Goal: Contribute content: Add original content to the website for others to see

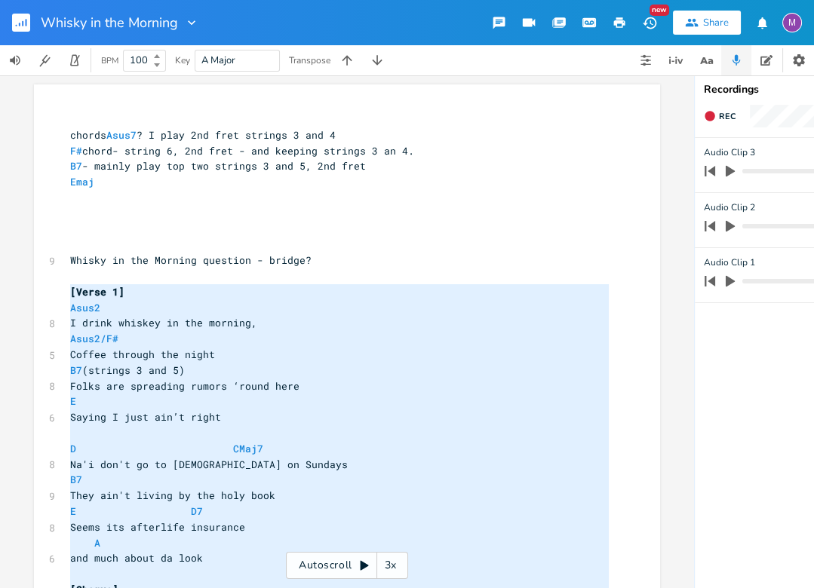
scroll to position [0, 13]
click at [384, 564] on div "3x" at bounding box center [390, 565] width 27 height 27
click at [385, 564] on div "4x" at bounding box center [390, 565] width 27 height 27
click at [385, 564] on div "5x" at bounding box center [390, 565] width 27 height 27
click at [385, 564] on div "1x" at bounding box center [390, 565] width 27 height 27
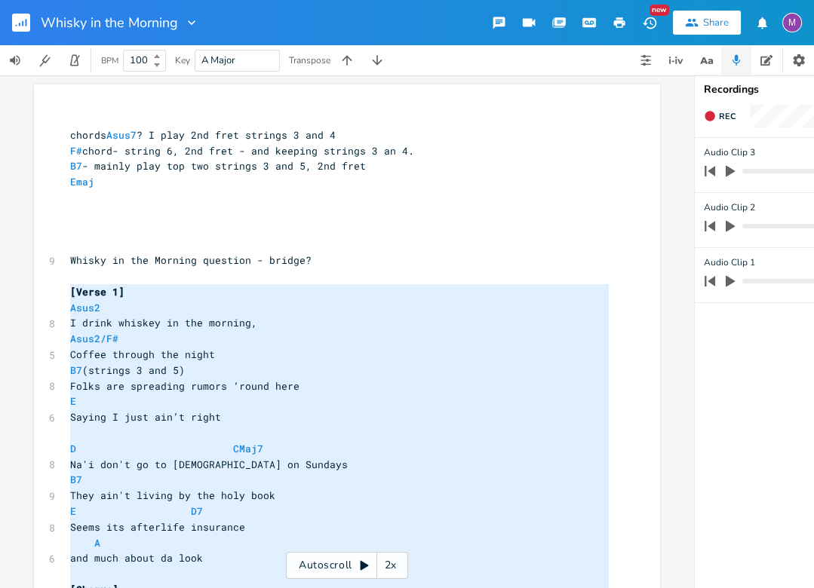
click at [364, 564] on icon at bounding box center [364, 566] width 8 height 10
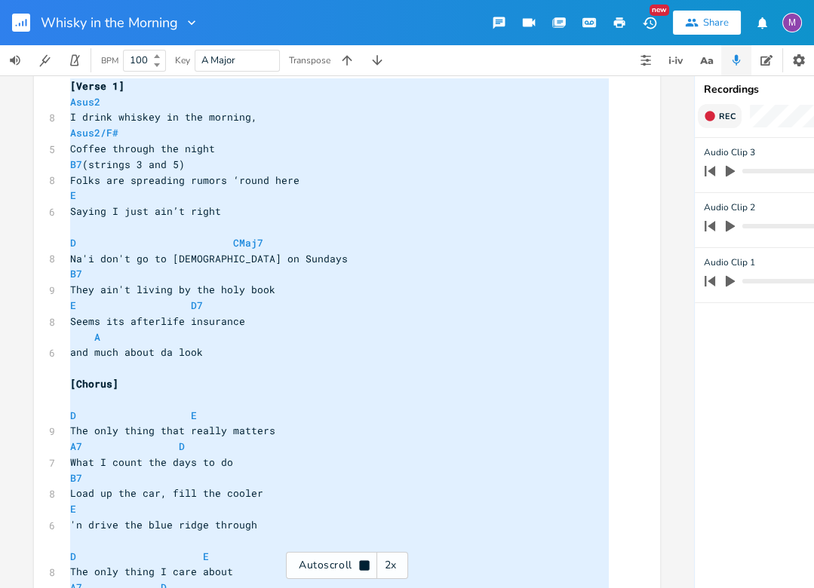
click at [711, 117] on icon "button" at bounding box center [709, 116] width 10 height 10
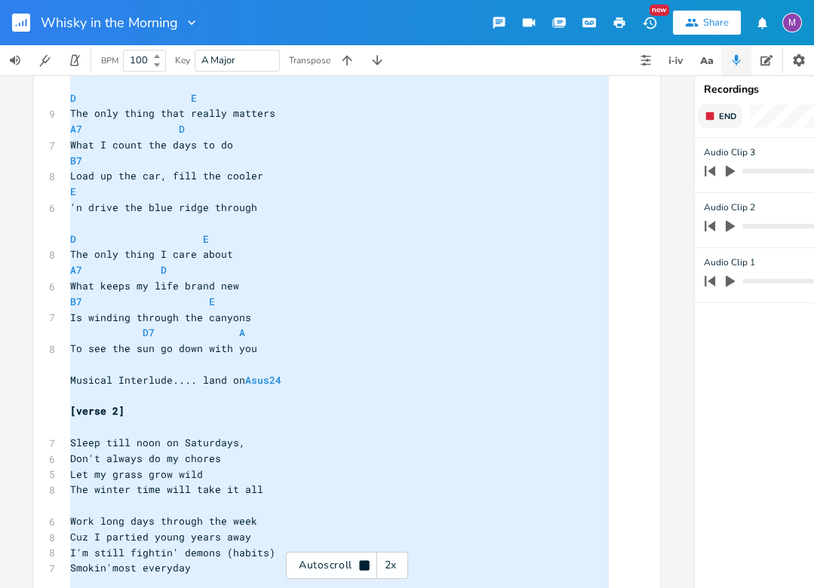
click at [713, 123] on button "End" at bounding box center [720, 116] width 45 height 24
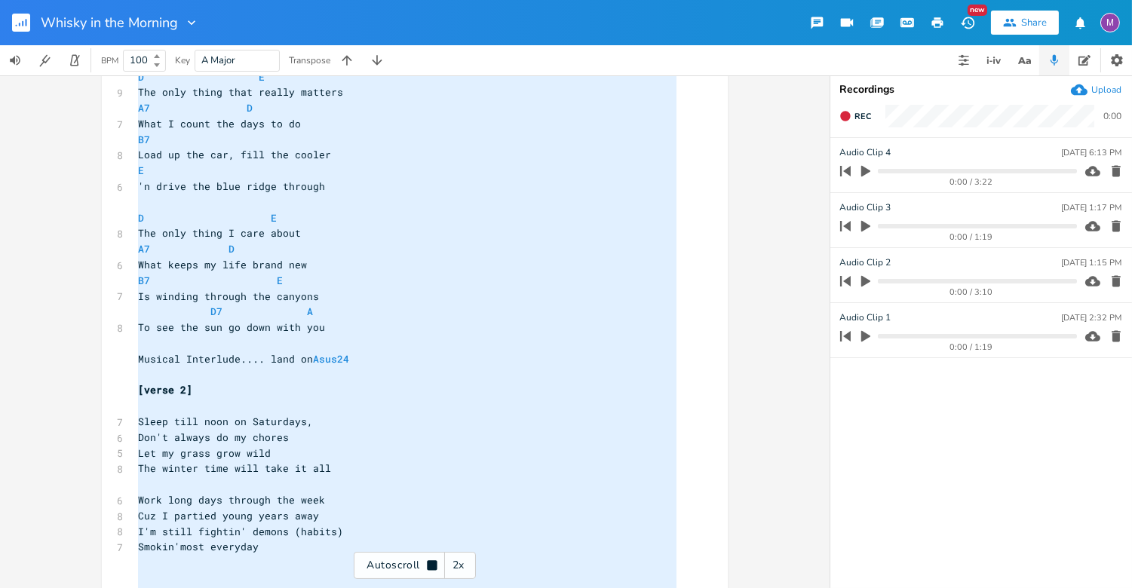
scroll to position [545, 0]
click at [813, 338] on icon "button" at bounding box center [1116, 336] width 15 height 15
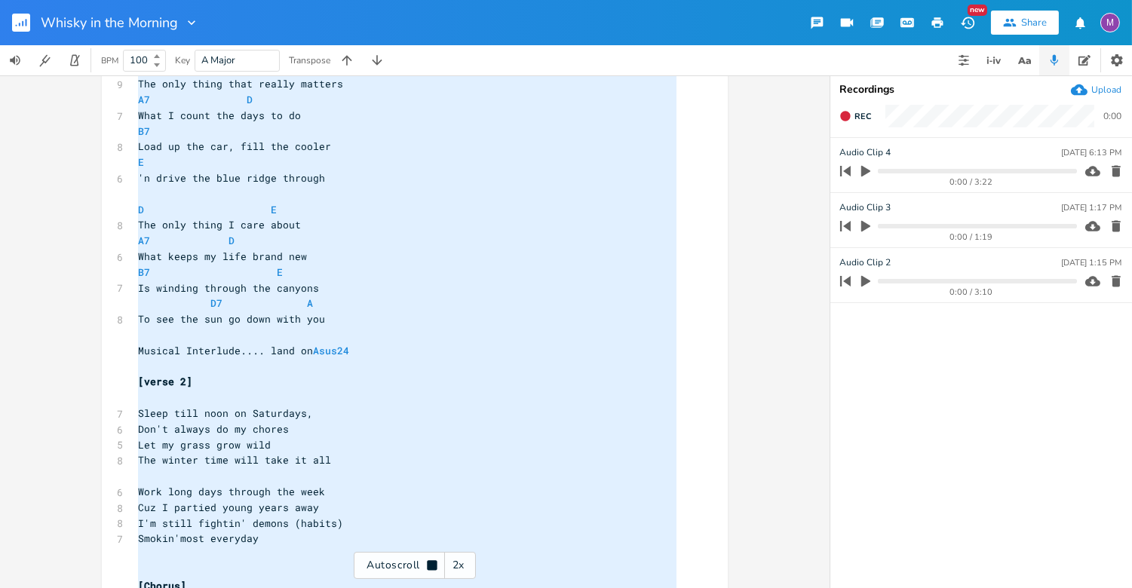
scroll to position [554, 0]
click at [813, 278] on icon "button" at bounding box center [1116, 281] width 9 height 11
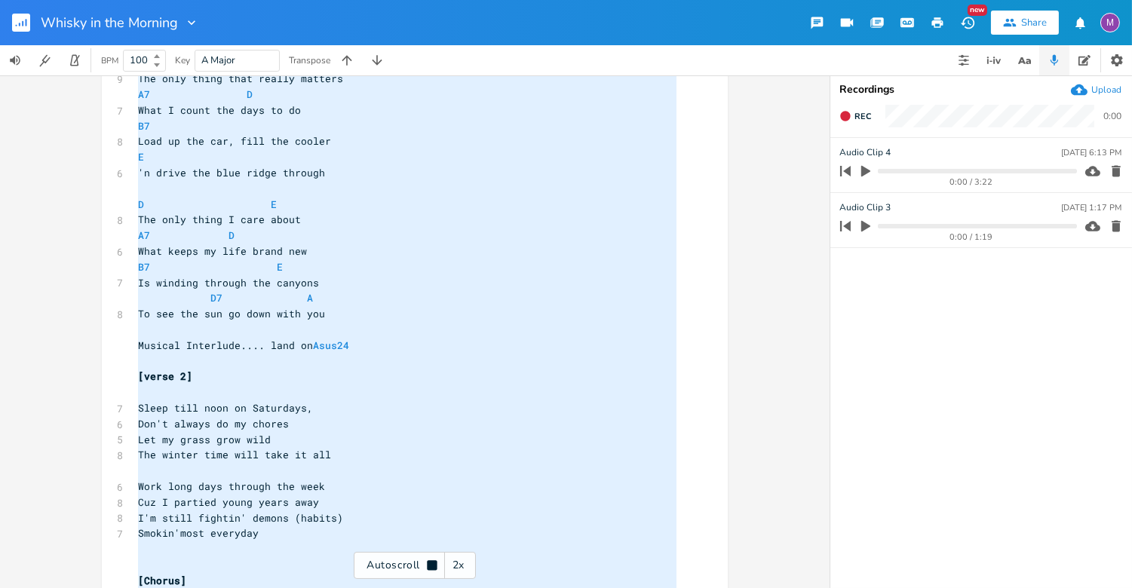
scroll to position [559, 0]
click at [813, 219] on icon "button" at bounding box center [1116, 226] width 15 height 15
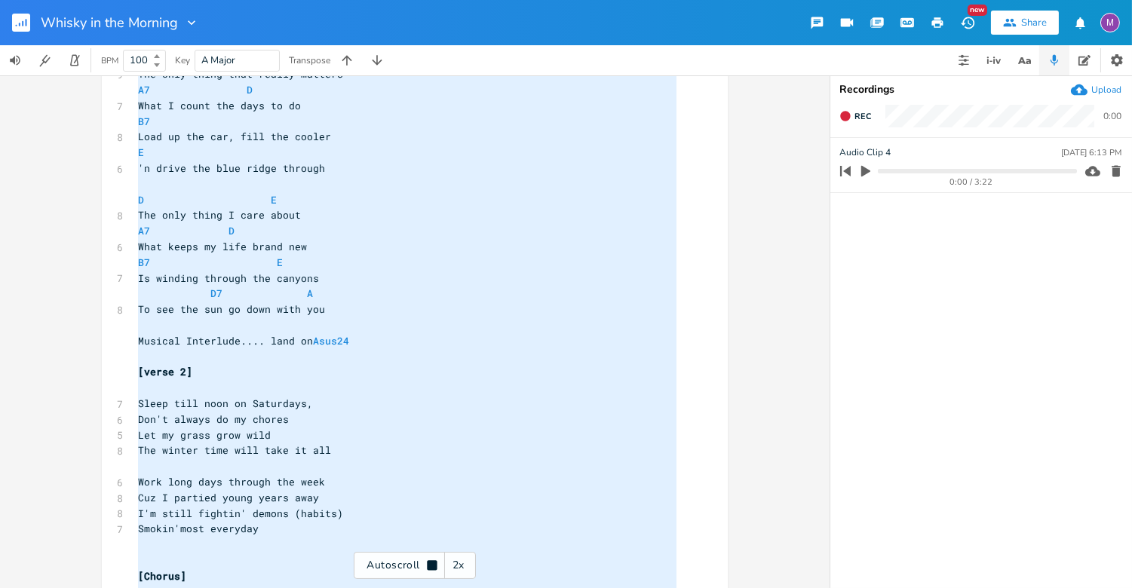
scroll to position [563, 0]
click at [813, 164] on icon "button" at bounding box center [1116, 171] width 15 height 15
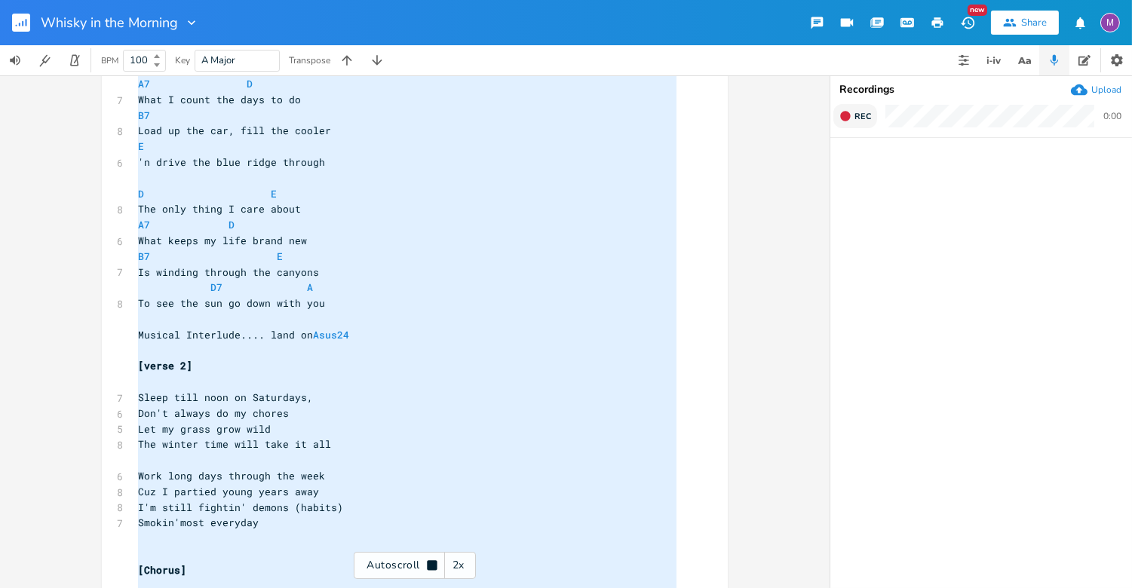
click at [813, 111] on icon "button" at bounding box center [845, 116] width 12 height 12
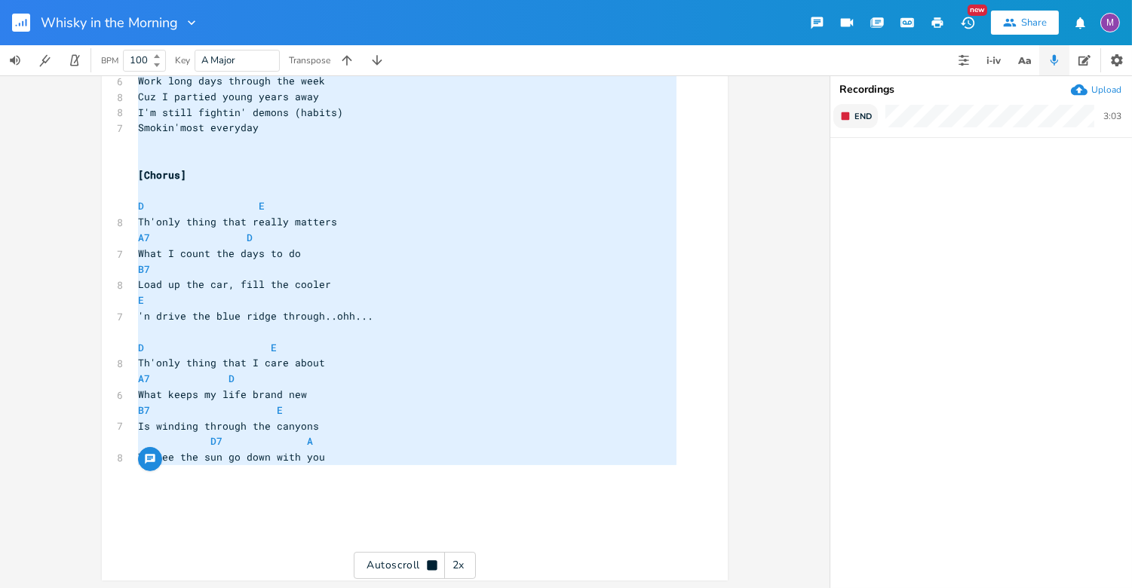
scroll to position [965, 0]
click at [428, 563] on icon at bounding box center [432, 565] width 10 height 10
click at [813, 119] on rect "button" at bounding box center [846, 116] width 8 height 8
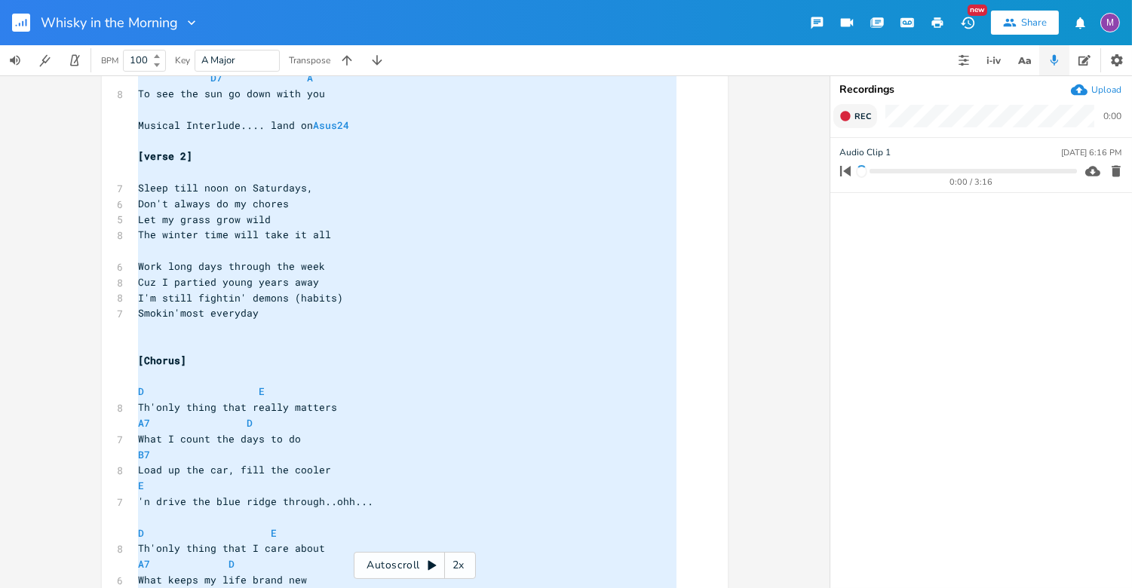
scroll to position [775, 0]
click at [236, 222] on div "​ chords Asus7 ? I play 2nd fret strings 3 and 4 F# chord- string 6, 2nd fret -…" at bounding box center [407, 42] width 545 height 1412
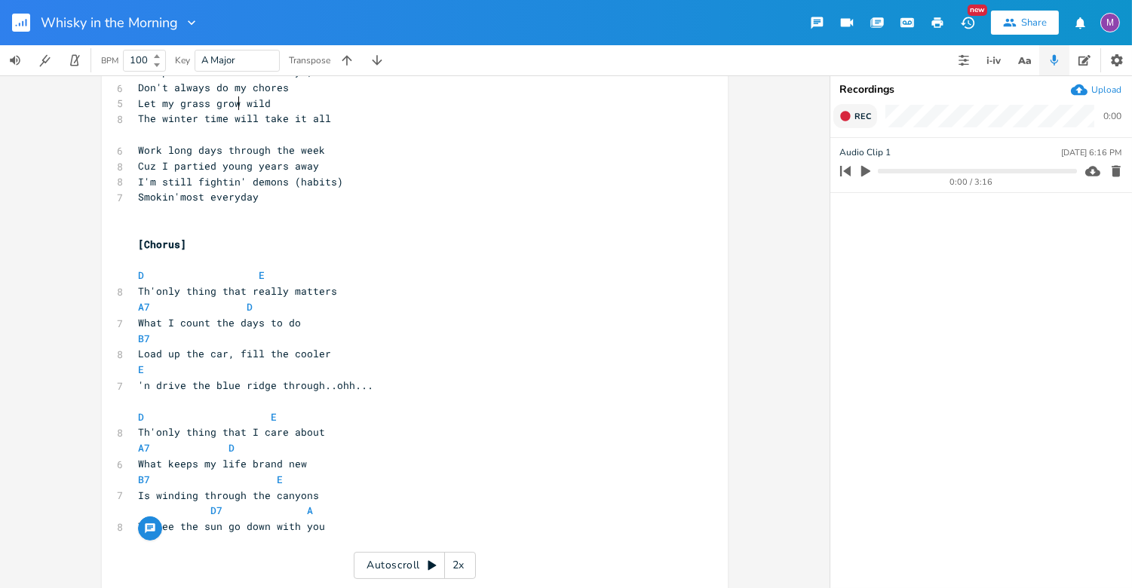
click at [239, 102] on span "Let my grass grow wild" at bounding box center [204, 104] width 133 height 14
type textarea "tall 'n"
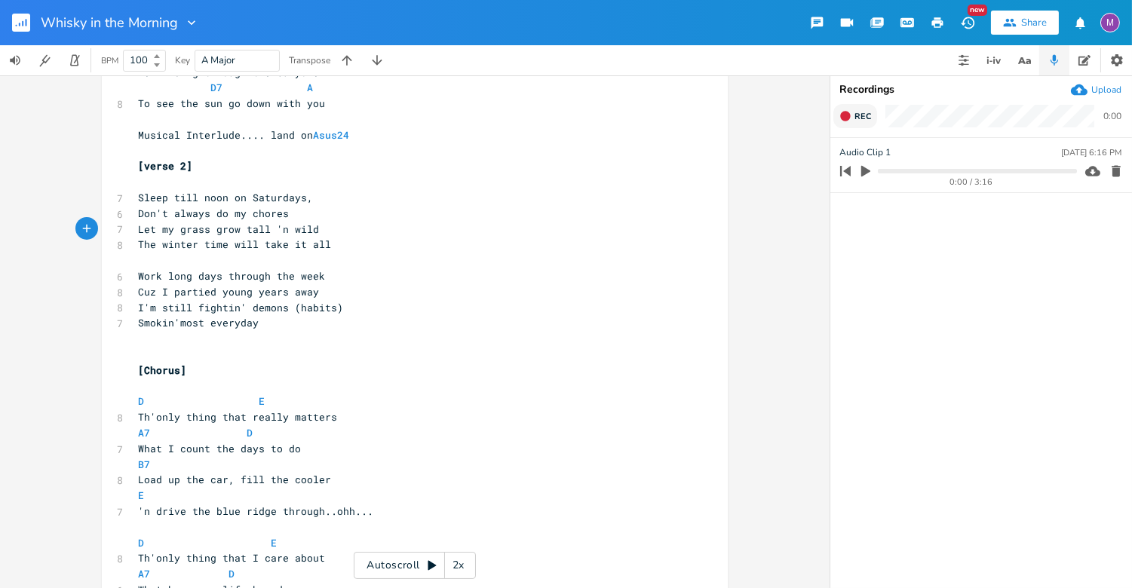
scroll to position [768, 0]
click at [334, 307] on pre "I'm still fightin' demons (habits)" at bounding box center [407, 309] width 545 height 16
click at [813, 170] on icon "button" at bounding box center [866, 171] width 14 height 14
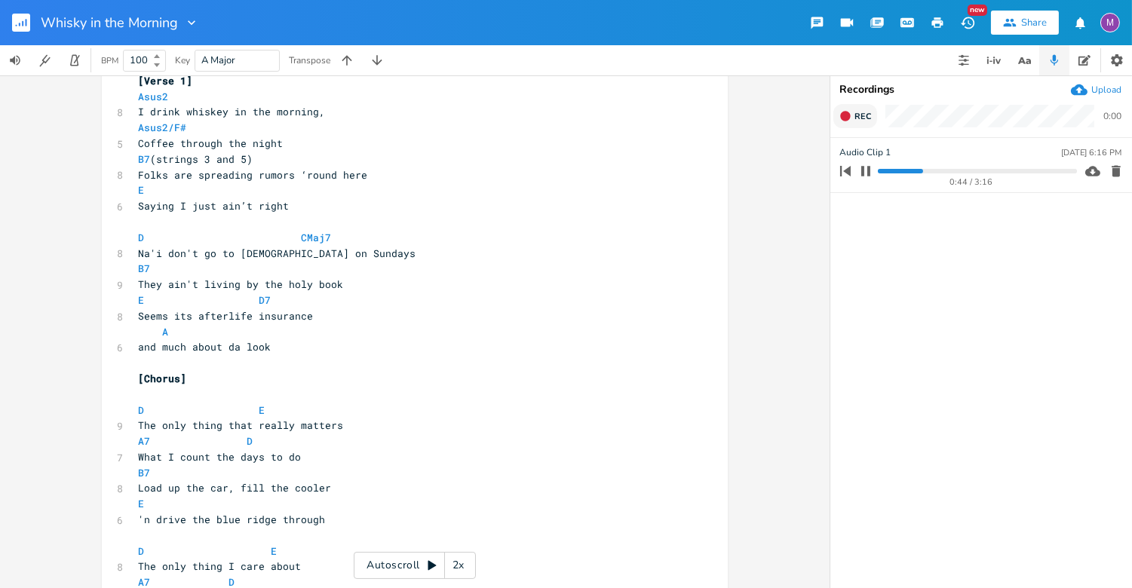
scroll to position [213, 0]
click at [813, 173] on button "button" at bounding box center [866, 171] width 20 height 24
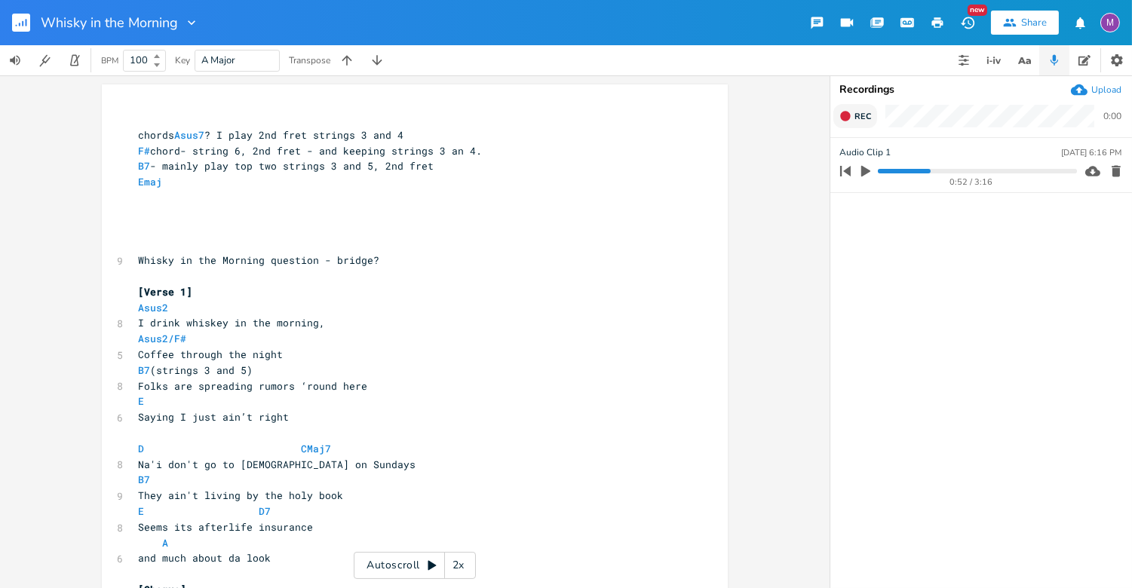
click at [813, 119] on icon "button" at bounding box center [845, 116] width 10 height 10
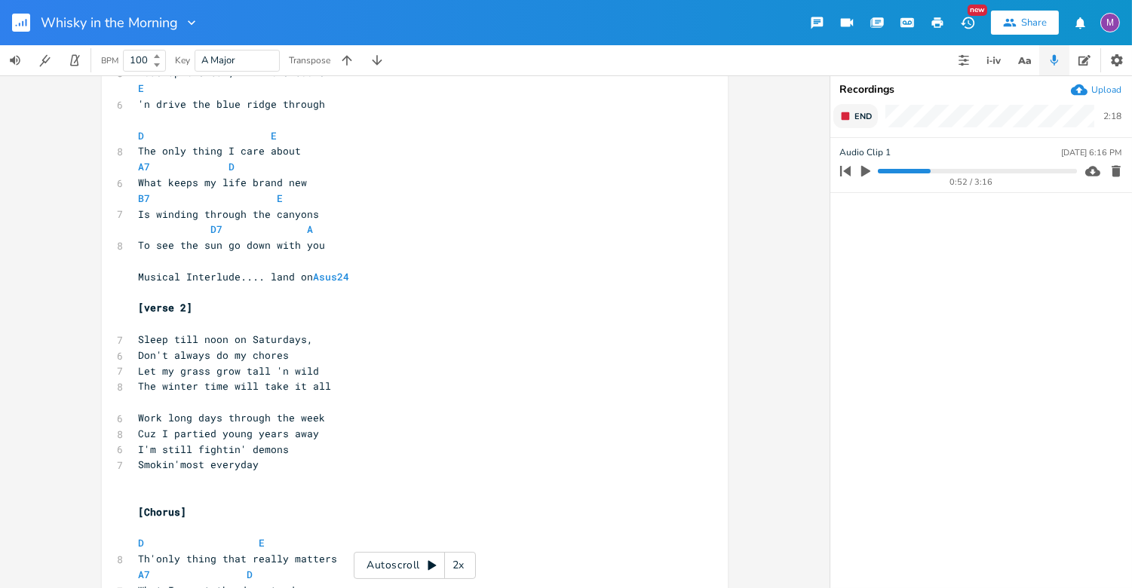
click at [211, 436] on span "Cuz I partied young years away" at bounding box center [228, 434] width 181 height 14
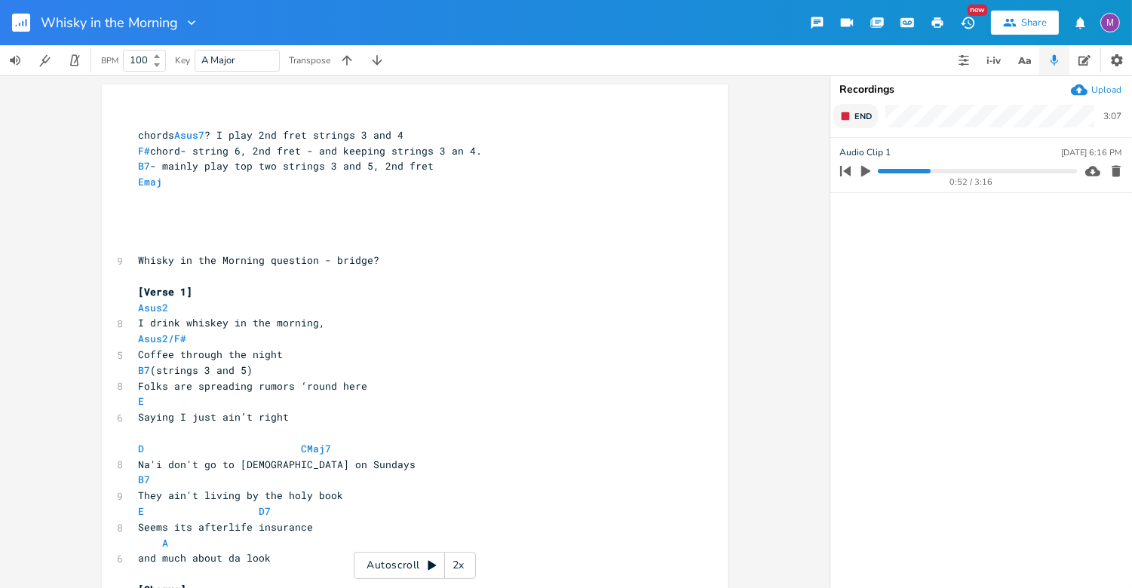
click at [813, 120] on icon "button" at bounding box center [845, 116] width 12 height 12
click at [813, 169] on icon "button" at bounding box center [865, 171] width 9 height 11
click at [813, 231] on icon "button" at bounding box center [1116, 226] width 9 height 11
click at [813, 172] on icon "button" at bounding box center [866, 171] width 12 height 12
click at [813, 122] on button "Rec" at bounding box center [855, 116] width 44 height 24
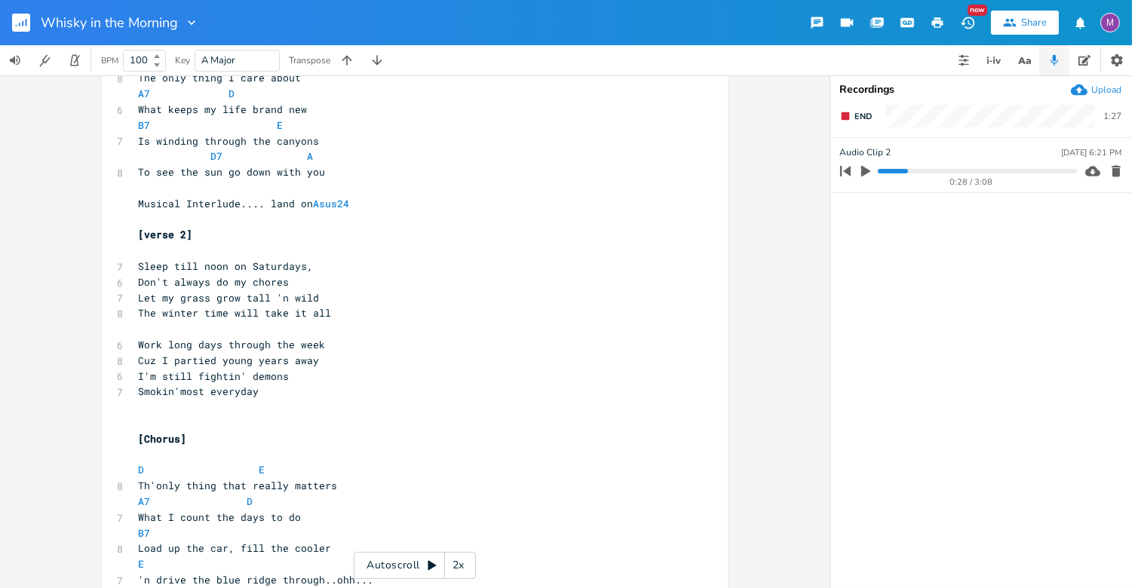
scroll to position [713, 0]
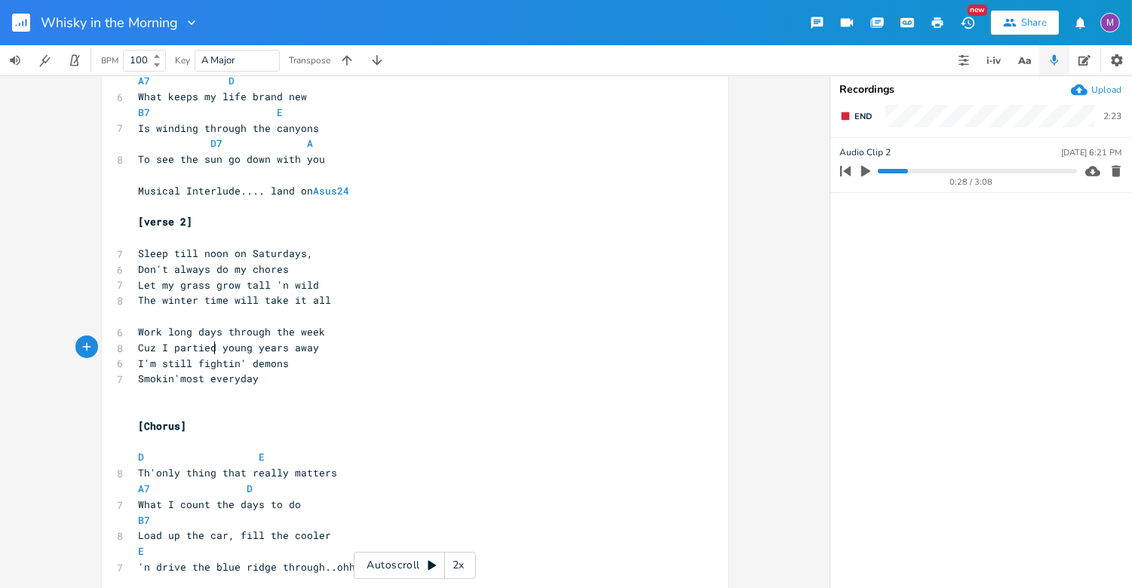
click at [211, 349] on span "Cuz I partied young years away" at bounding box center [228, 348] width 181 height 14
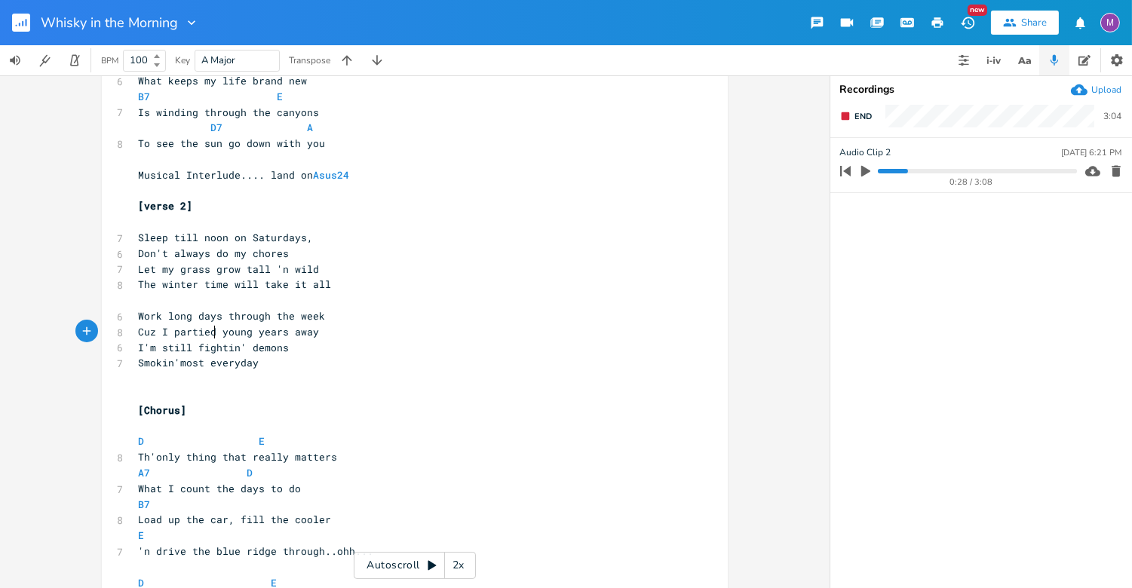
scroll to position [726, 0]
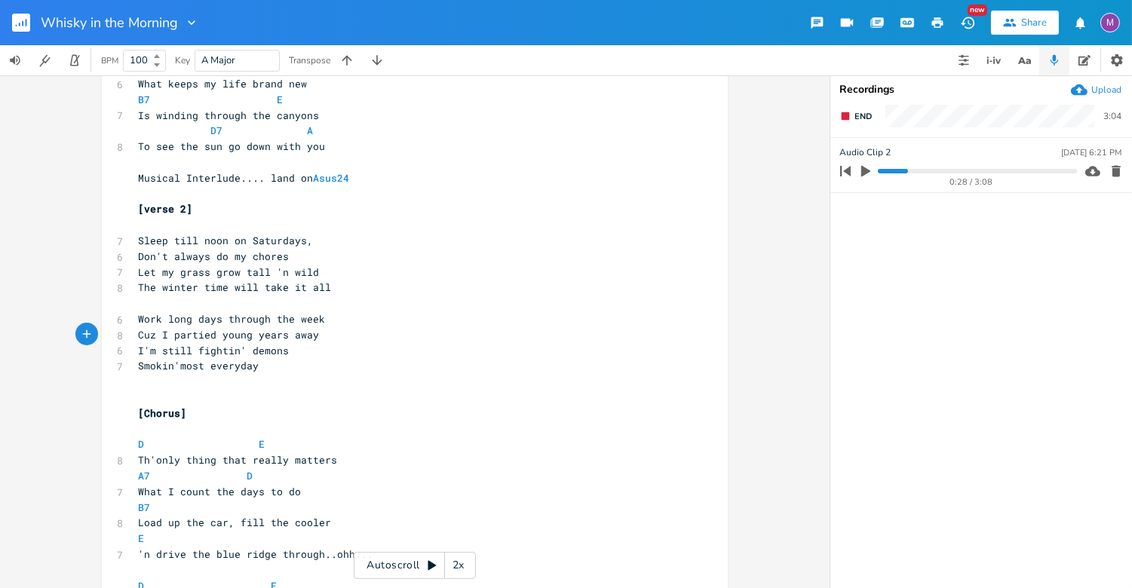
click at [210, 333] on span "Cuz I partied young years away" at bounding box center [228, 335] width 181 height 14
type textarea "squandered my"
click at [813, 111] on icon "button" at bounding box center [845, 116] width 12 height 12
click at [135, 320] on pre "Work long days through the week" at bounding box center [407, 320] width 545 height 16
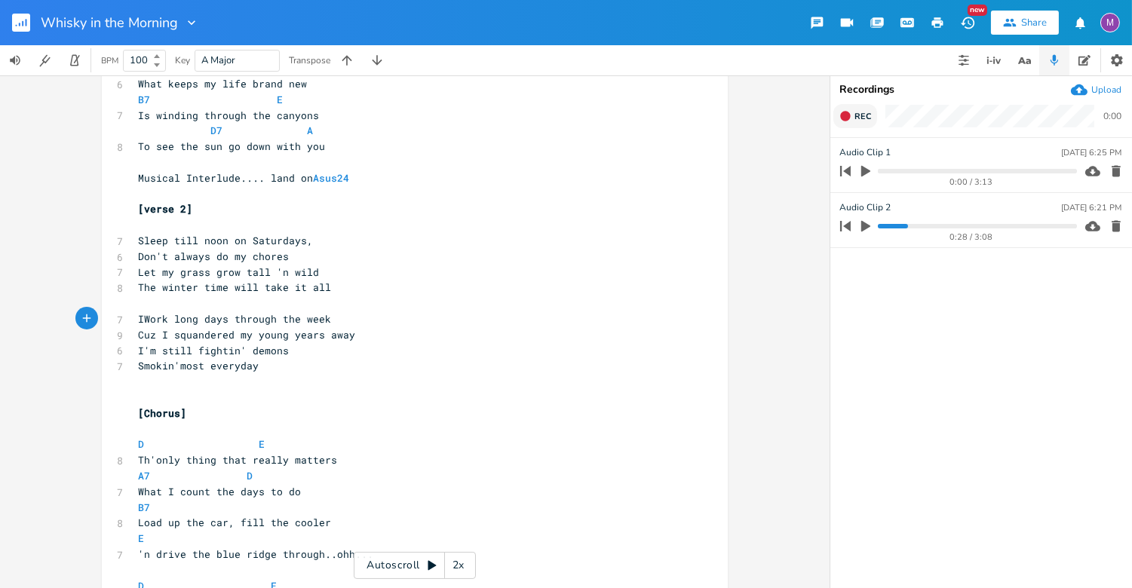
type textarea "I"
type textarea "w"
click at [813, 172] on icon "button" at bounding box center [865, 171] width 9 height 11
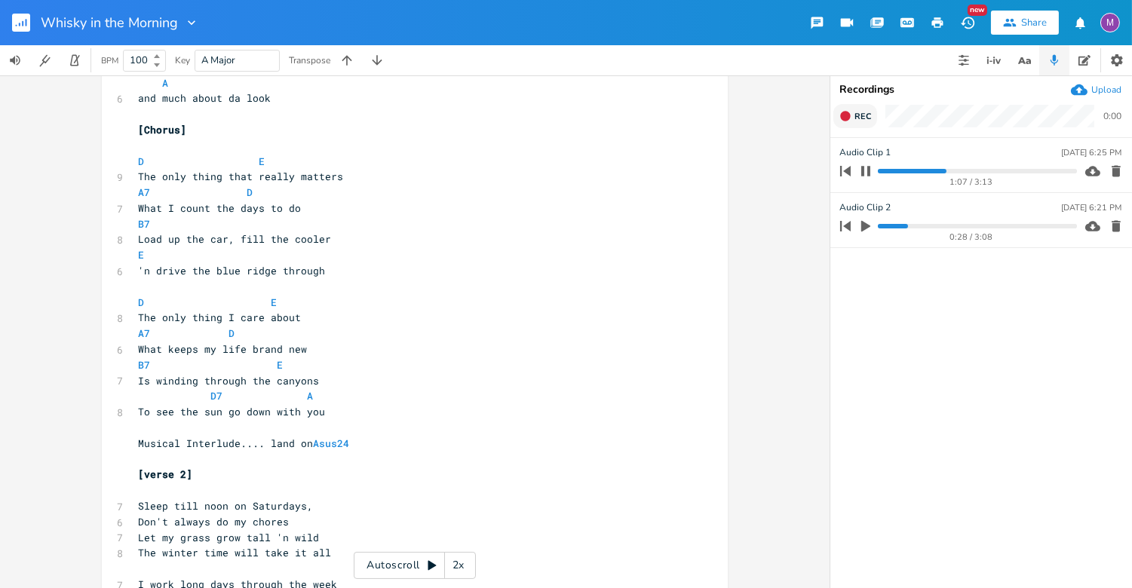
scroll to position [464, 0]
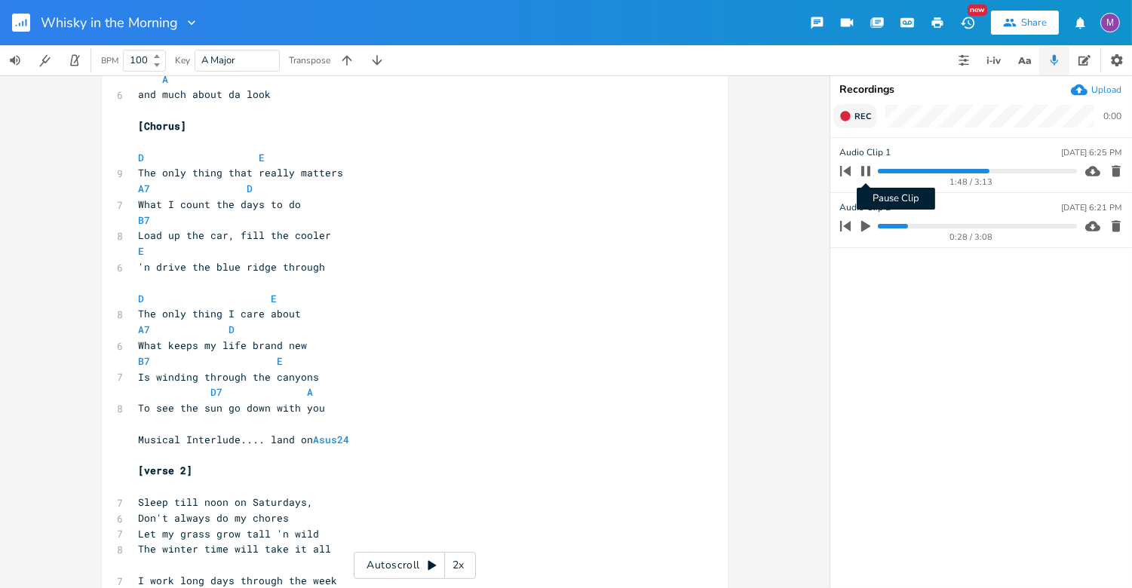
click at [813, 168] on icon "button" at bounding box center [866, 171] width 12 height 12
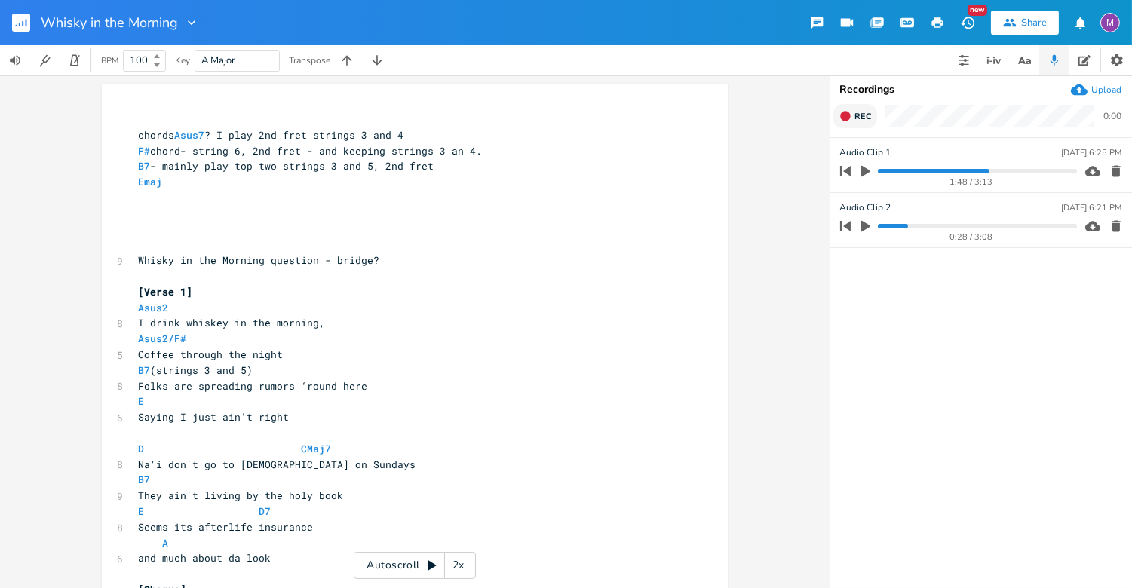
click at [813, 119] on icon "button" at bounding box center [845, 116] width 12 height 12
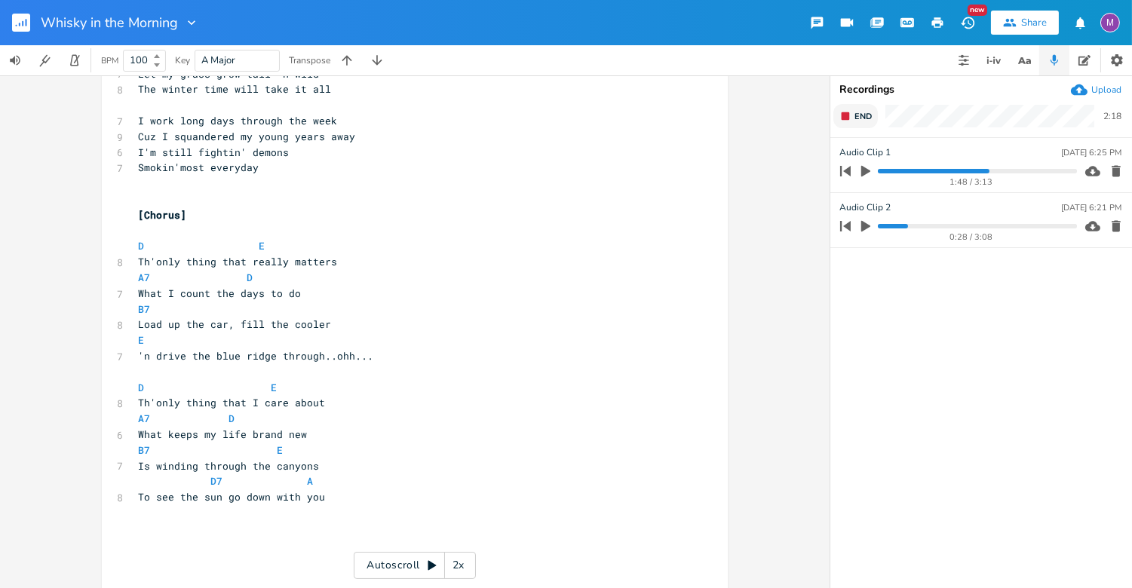
scroll to position [928, 0]
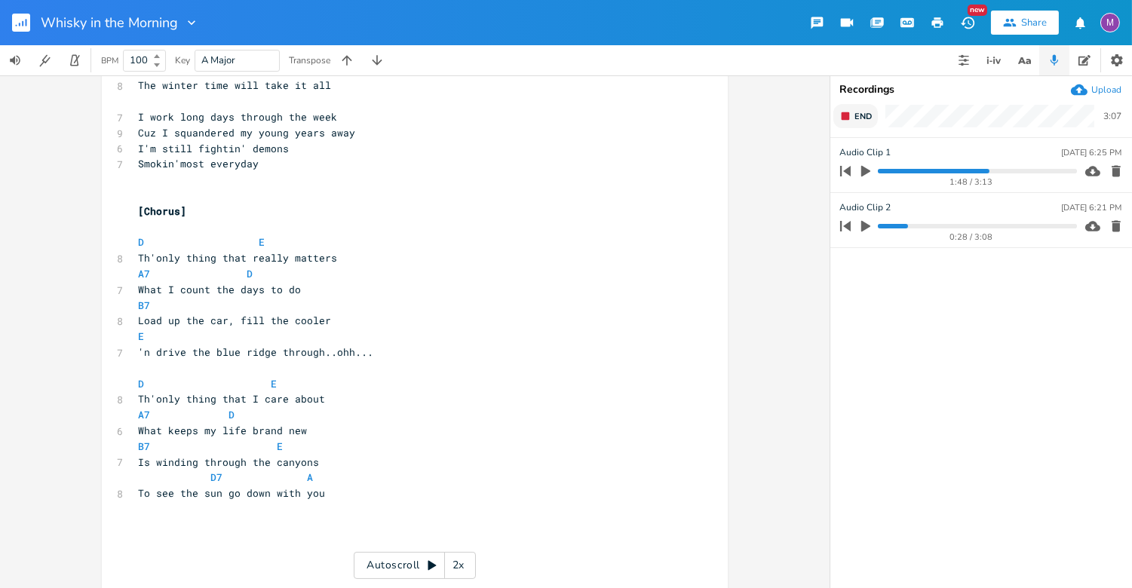
click at [813, 122] on button "End" at bounding box center [855, 116] width 45 height 24
click at [813, 173] on icon "button" at bounding box center [865, 171] width 9 height 11
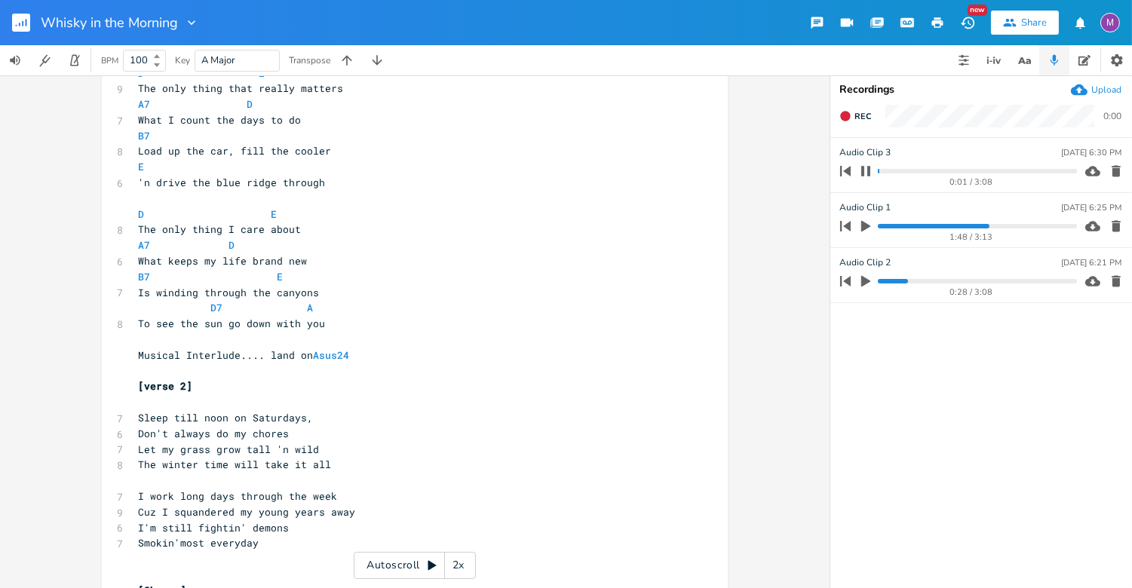
scroll to position [0, 0]
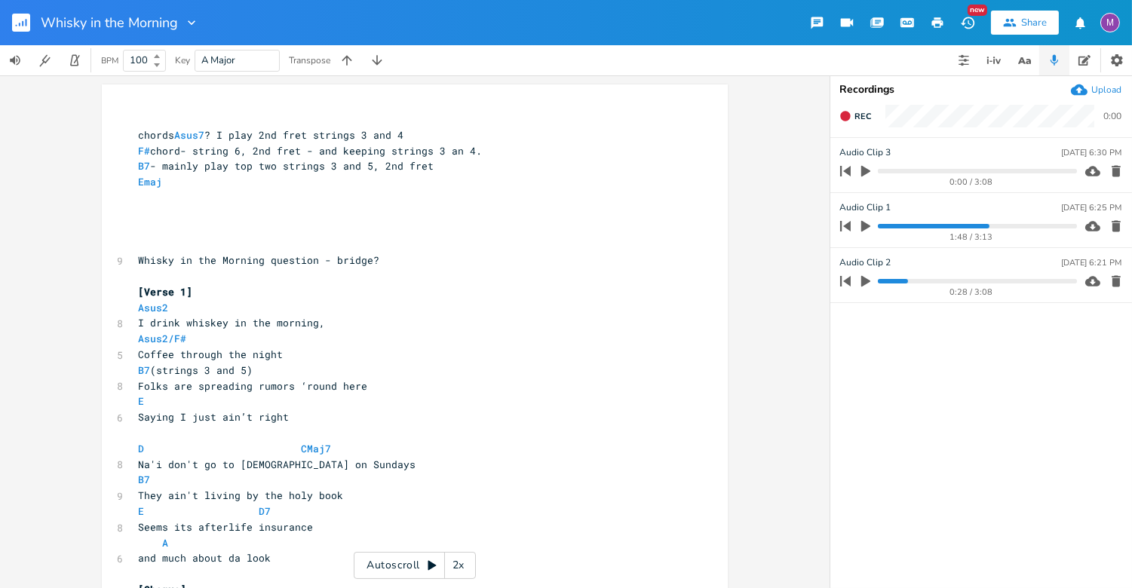
click at [813, 282] on icon "button" at bounding box center [1116, 281] width 15 height 15
click at [813, 227] on icon "button" at bounding box center [1116, 226] width 9 height 11
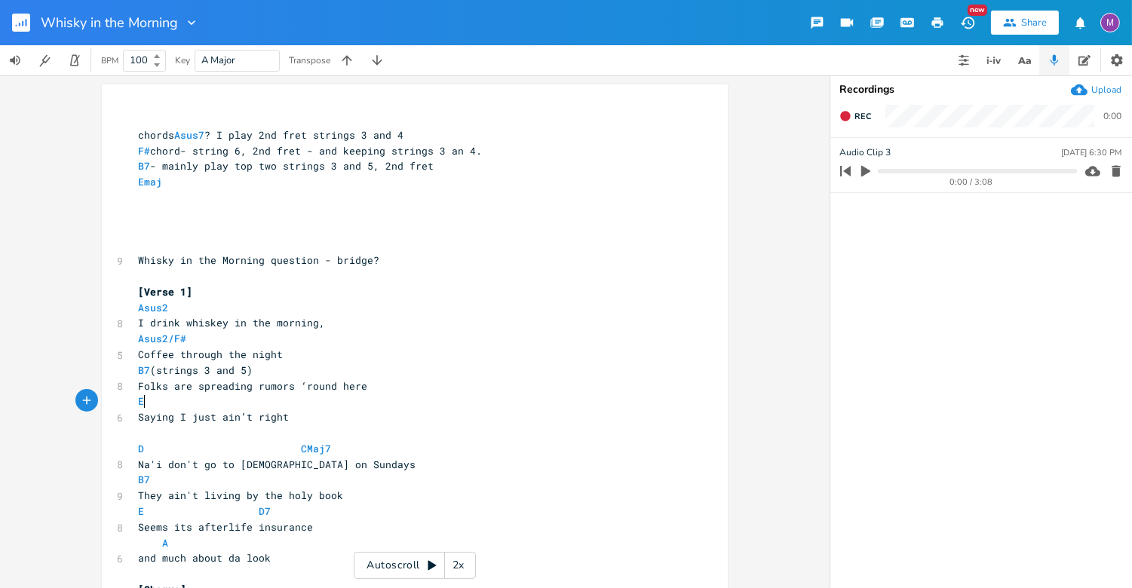
drag, startPoint x: 622, startPoint y: 394, endPoint x: 600, endPoint y: 406, distance: 25.3
click at [615, 397] on pre "E" at bounding box center [407, 402] width 545 height 16
click at [430, 551] on pre "and much about da look" at bounding box center [407, 559] width 545 height 16
click at [428, 553] on div "Autoscroll 2x" at bounding box center [415, 565] width 122 height 27
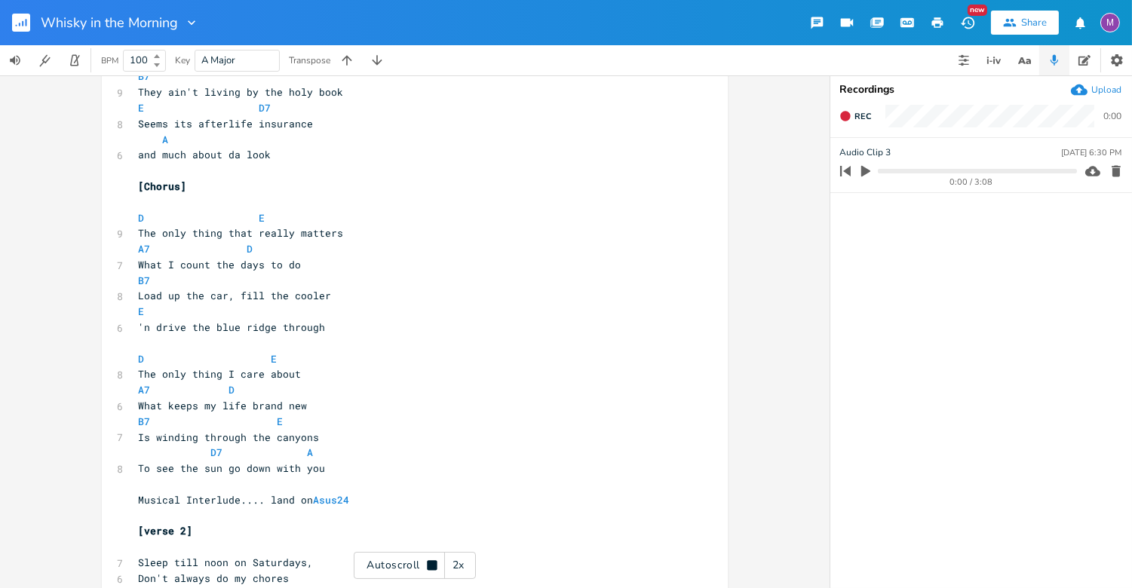
scroll to position [404, 0]
